Goal: Share content: Share content

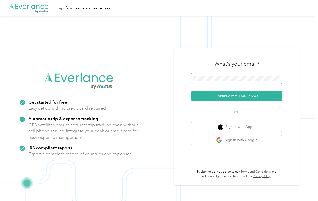
click at [238, 96] on button "Continue with Email / SSO" at bounding box center [236, 95] width 90 height 11
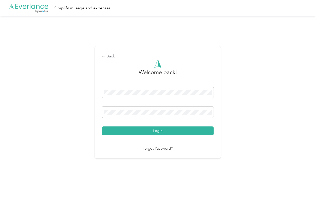
click at [159, 130] on button "Login" at bounding box center [158, 130] width 112 height 9
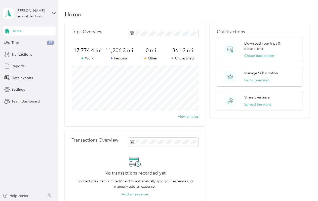
click at [20, 31] on span "Home" at bounding box center [17, 30] width 10 height 5
click at [20, 66] on span "Reports" at bounding box center [18, 65] width 13 height 5
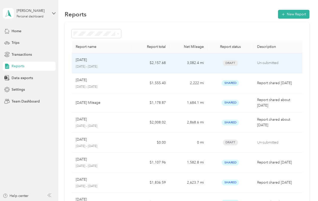
click at [104, 60] on div "[DATE]" at bounding box center [102, 60] width 53 height 6
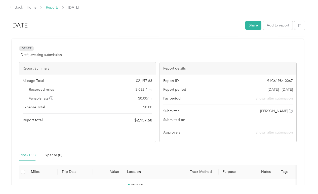
click at [50, 7] on link "Reports" at bounding box center [52, 7] width 12 height 4
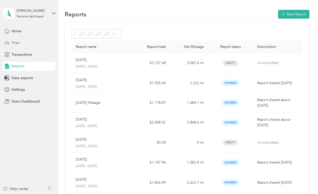
click at [20, 42] on div "Trips" at bounding box center [29, 42] width 53 height 9
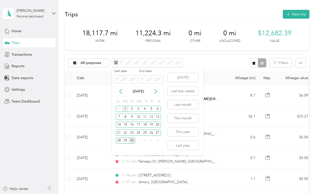
click at [125, 109] on div "1" at bounding box center [125, 109] width 7 height 6
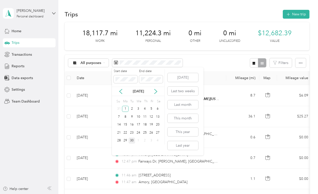
click at [132, 141] on div "30" at bounding box center [131, 140] width 7 height 6
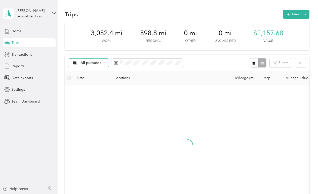
click at [85, 64] on span "All purposes" at bounding box center [90, 63] width 21 height 4
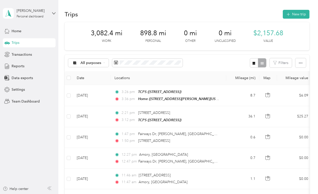
click at [115, 108] on span "Fellowship Of [DEMOGRAPHIC_DATA] Athletes" at bounding box center [119, 106] width 79 height 5
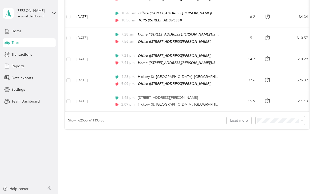
scroll to position [496, 0]
click at [243, 116] on button "Load more" at bounding box center [238, 120] width 25 height 9
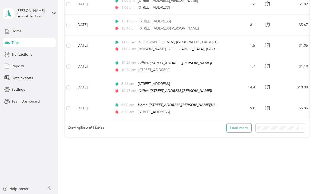
scroll to position [1013, 0]
click at [243, 123] on button "Load more" at bounding box center [238, 127] width 25 height 9
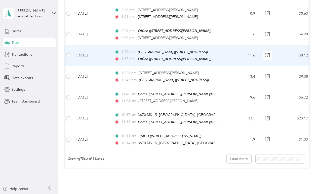
scroll to position [1513, 0]
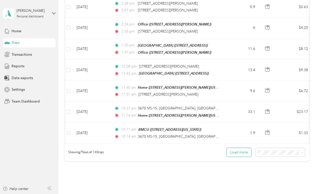
click at [241, 148] on button "Load more" at bounding box center [238, 152] width 25 height 9
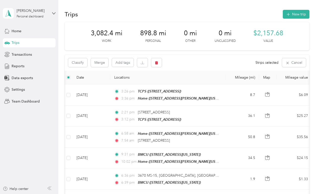
scroll to position [0, 0]
click at [82, 63] on button "Classify" at bounding box center [77, 62] width 19 height 9
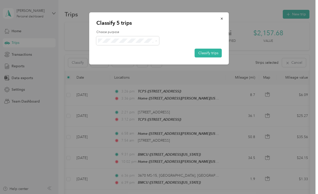
click at [127, 58] on span "Personal" at bounding box center [148, 58] width 79 height 5
click at [210, 54] on button "Classify trips" at bounding box center [208, 53] width 27 height 9
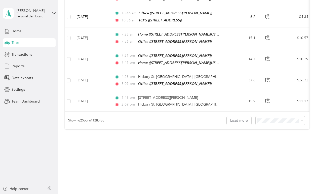
scroll to position [496, 0]
click at [237, 116] on button "Load more" at bounding box center [238, 120] width 25 height 9
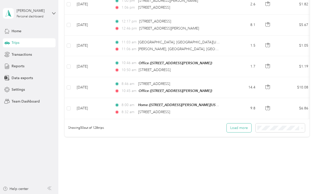
scroll to position [1013, 0]
click at [241, 123] on button "Load more" at bounding box center [238, 127] width 25 height 9
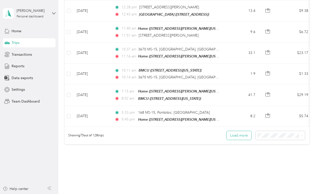
scroll to position [1530, 0]
click at [244, 131] on button "Load more" at bounding box center [238, 135] width 25 height 9
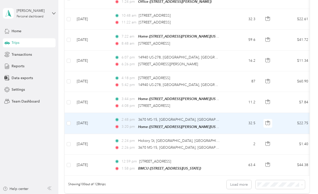
scroll to position [2020, 0]
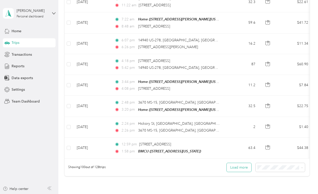
click at [241, 163] on button "Load more" at bounding box center [238, 167] width 25 height 9
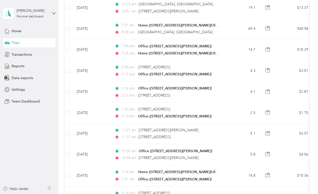
scroll to position [1699, 0]
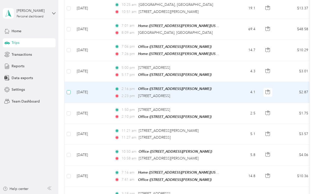
click at [70, 90] on span at bounding box center [69, 92] width 4 height 4
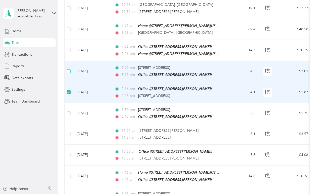
click at [68, 69] on span at bounding box center [69, 71] width 4 height 4
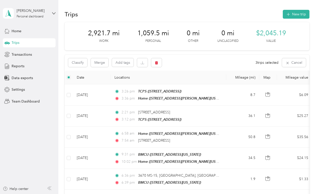
scroll to position [0, 0]
click at [77, 62] on button "Classify" at bounding box center [77, 62] width 19 height 9
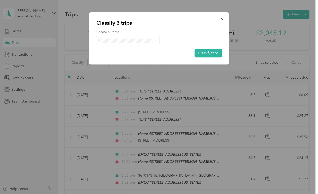
click at [138, 58] on span "Personal" at bounding box center [148, 58] width 79 height 5
click at [204, 53] on button "Classify trips" at bounding box center [208, 53] width 27 height 9
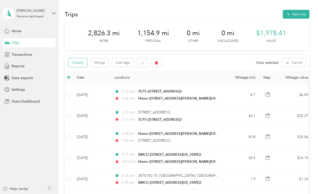
click at [81, 62] on button "Classify" at bounding box center [77, 62] width 19 height 9
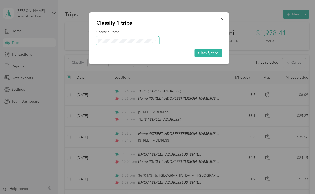
click at [155, 40] on span at bounding box center [155, 40] width 4 height 5
click at [156, 41] on icon at bounding box center [156, 41] width 2 height 2
click at [131, 59] on span "Personal" at bounding box center [148, 58] width 79 height 5
click at [208, 51] on button "Classify trips" at bounding box center [208, 53] width 27 height 9
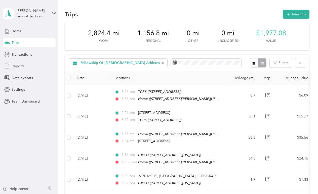
click at [19, 66] on span "Reports" at bounding box center [18, 65] width 13 height 5
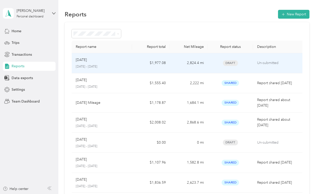
click at [112, 60] on div "[DATE]" at bounding box center [102, 60] width 53 height 6
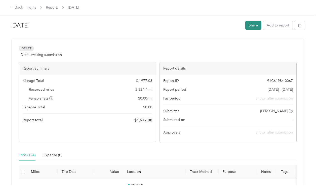
click at [256, 25] on button "Share" at bounding box center [253, 25] width 16 height 9
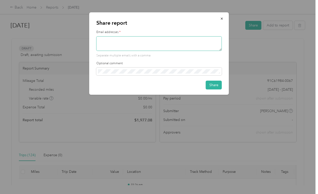
click at [167, 44] on textarea at bounding box center [158, 43] width 125 height 15
type textarea "gsmallwood@fca.org"
click at [211, 84] on button "Share" at bounding box center [214, 84] width 16 height 9
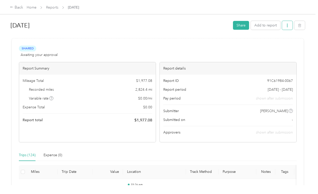
click at [288, 26] on icon "button" at bounding box center [287, 26] width 4 height 4
click at [277, 45] on span "Download" at bounding box center [274, 43] width 17 height 5
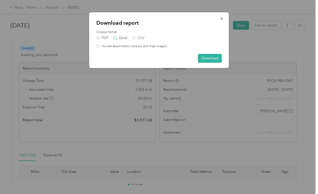
click at [116, 36] on label "Excel" at bounding box center [121, 38] width 14 height 4
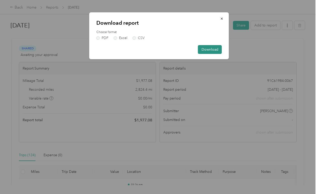
click at [207, 50] on button "Download" at bounding box center [210, 49] width 24 height 9
